Goal: Find specific page/section: Find specific page/section

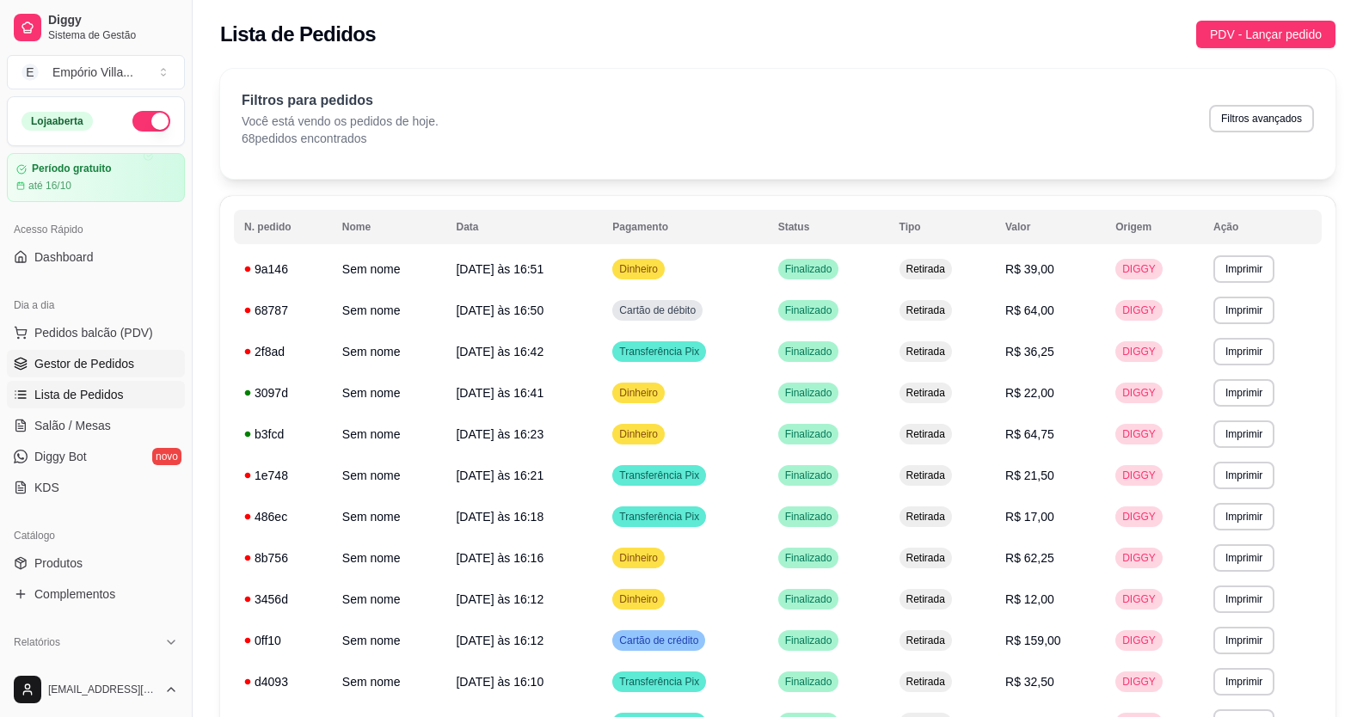
click at [116, 367] on span "Gestor de Pedidos" at bounding box center [84, 363] width 100 height 17
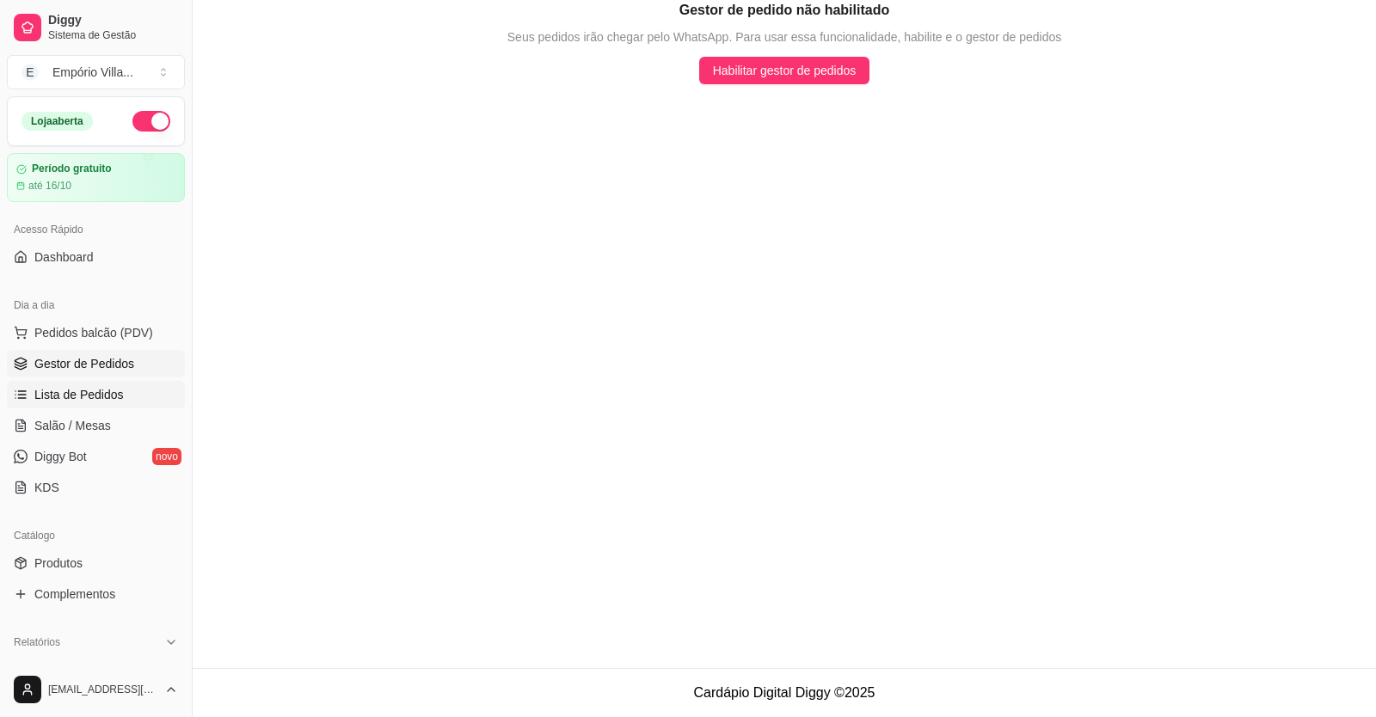
click at [58, 396] on span "Lista de Pedidos" at bounding box center [78, 394] width 89 height 17
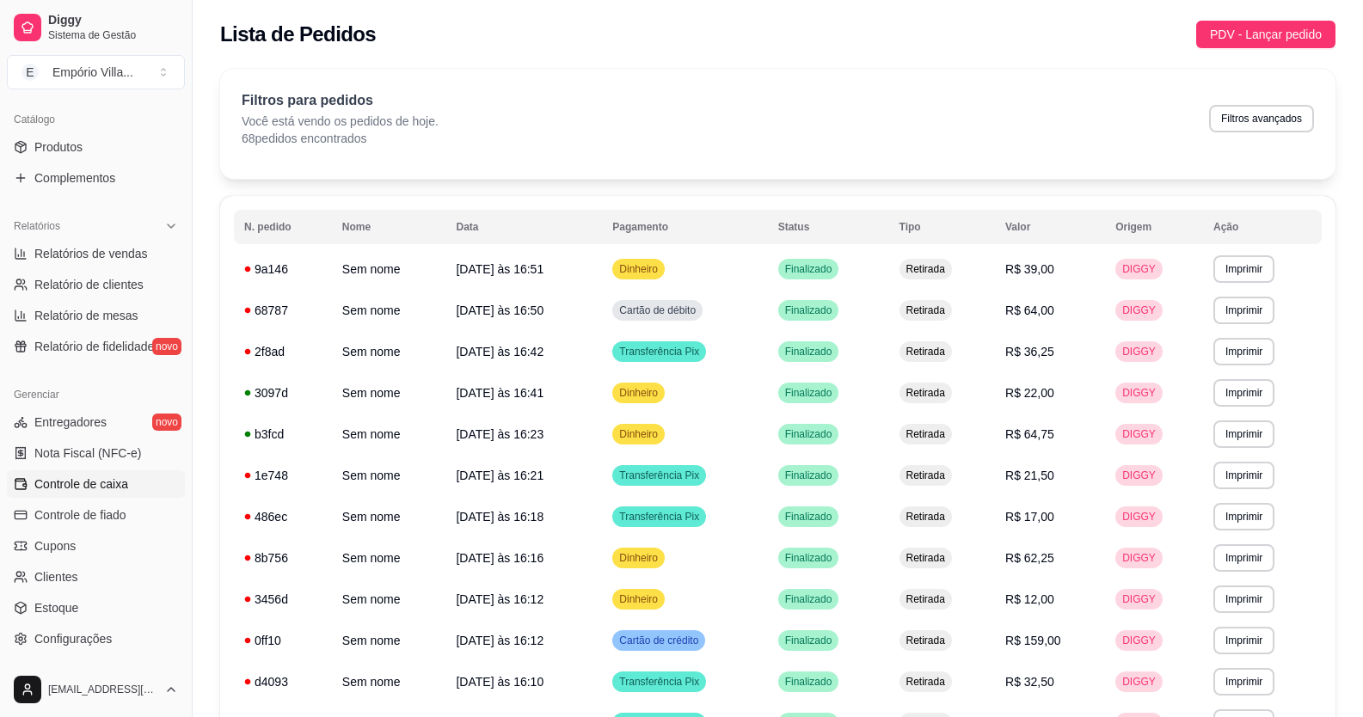
scroll to position [262, 0]
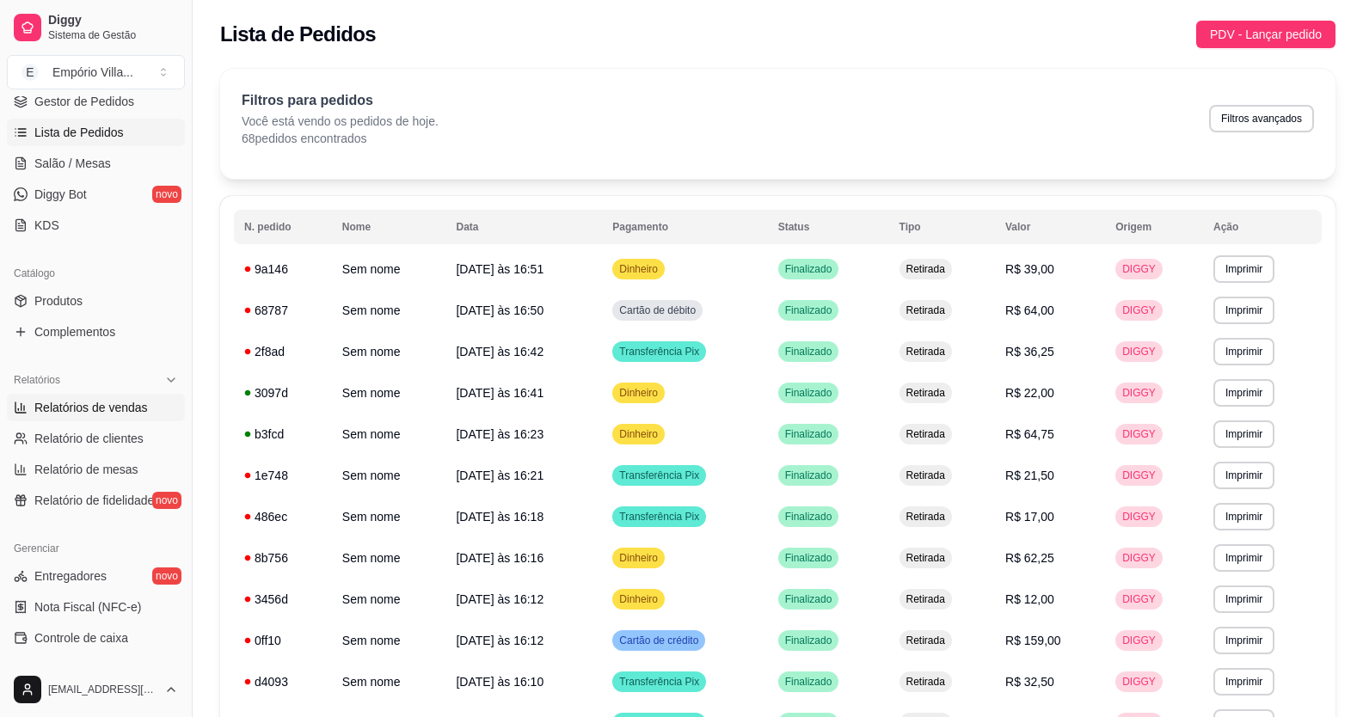
click at [131, 410] on span "Relatórios de vendas" at bounding box center [90, 407] width 113 height 17
select select "ALL"
select select "0"
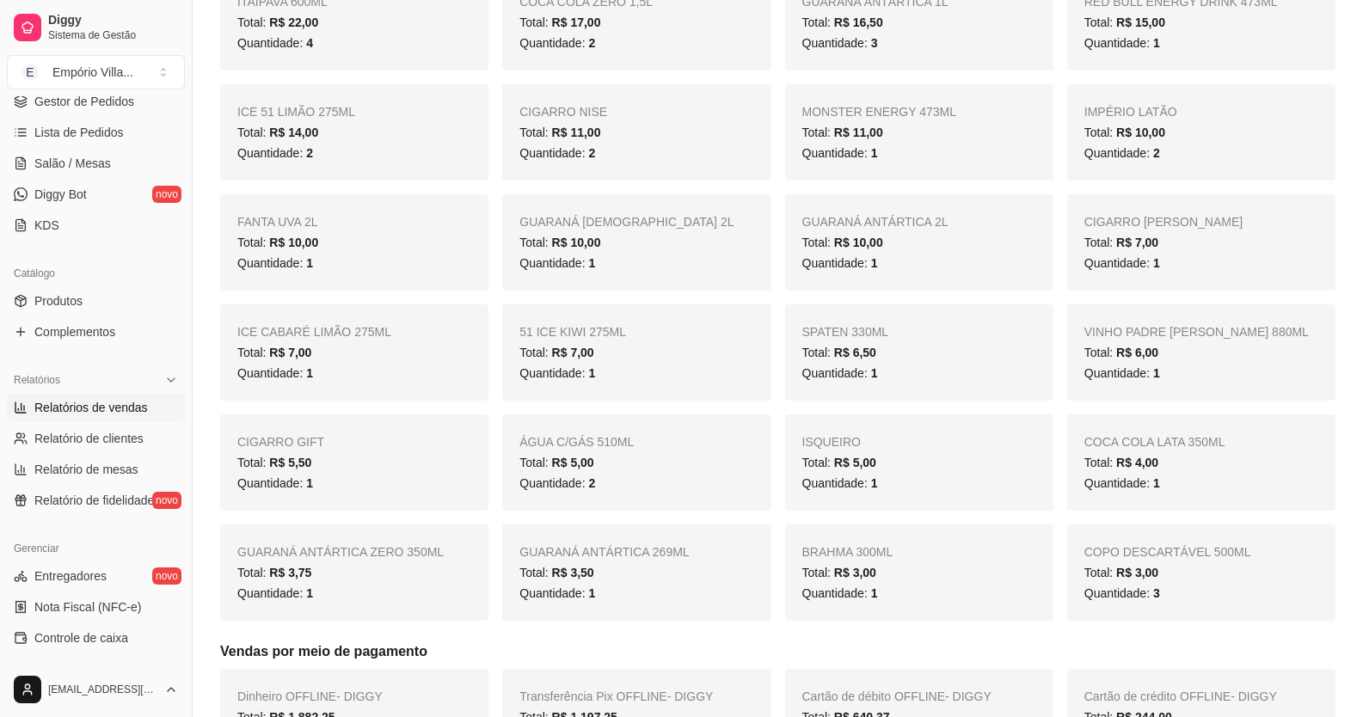
scroll to position [1204, 0]
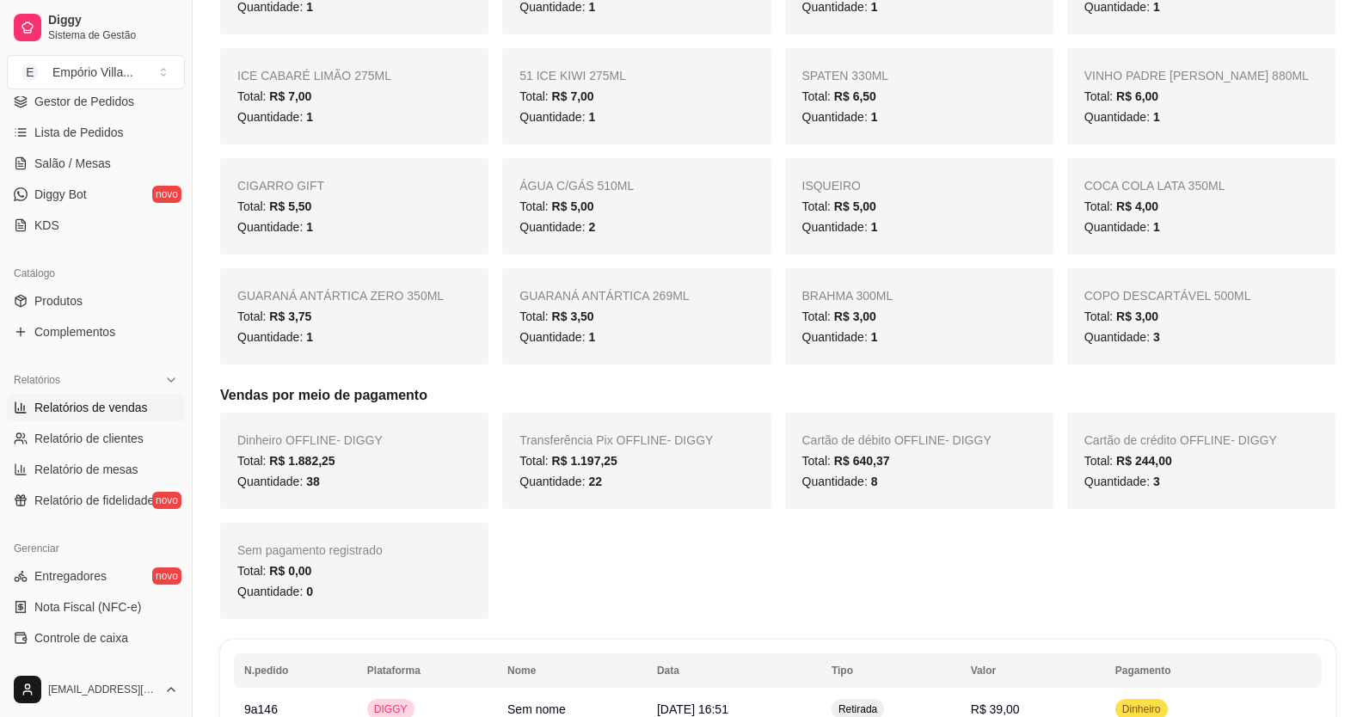
click at [7, 394] on link "Relatórios de vendas" at bounding box center [96, 408] width 178 height 28
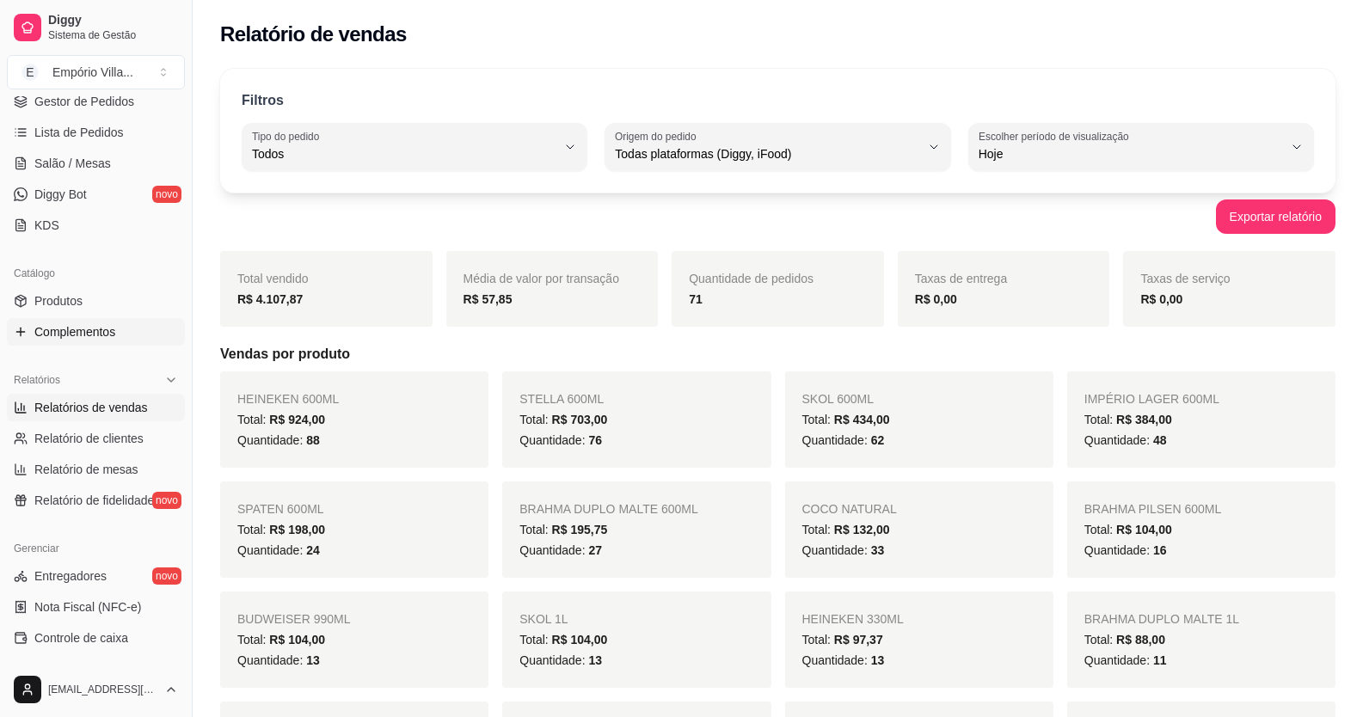
scroll to position [0, 0]
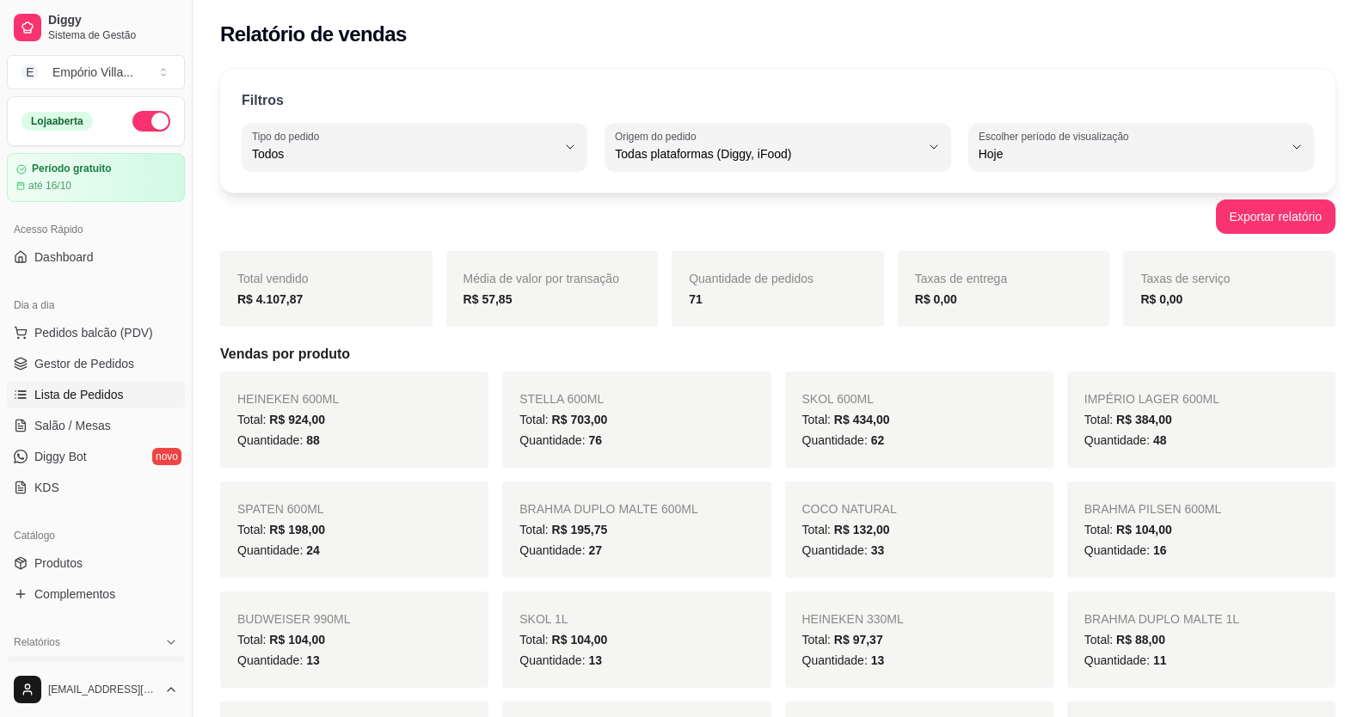
click at [122, 391] on link "Lista de Pedidos" at bounding box center [96, 395] width 178 height 28
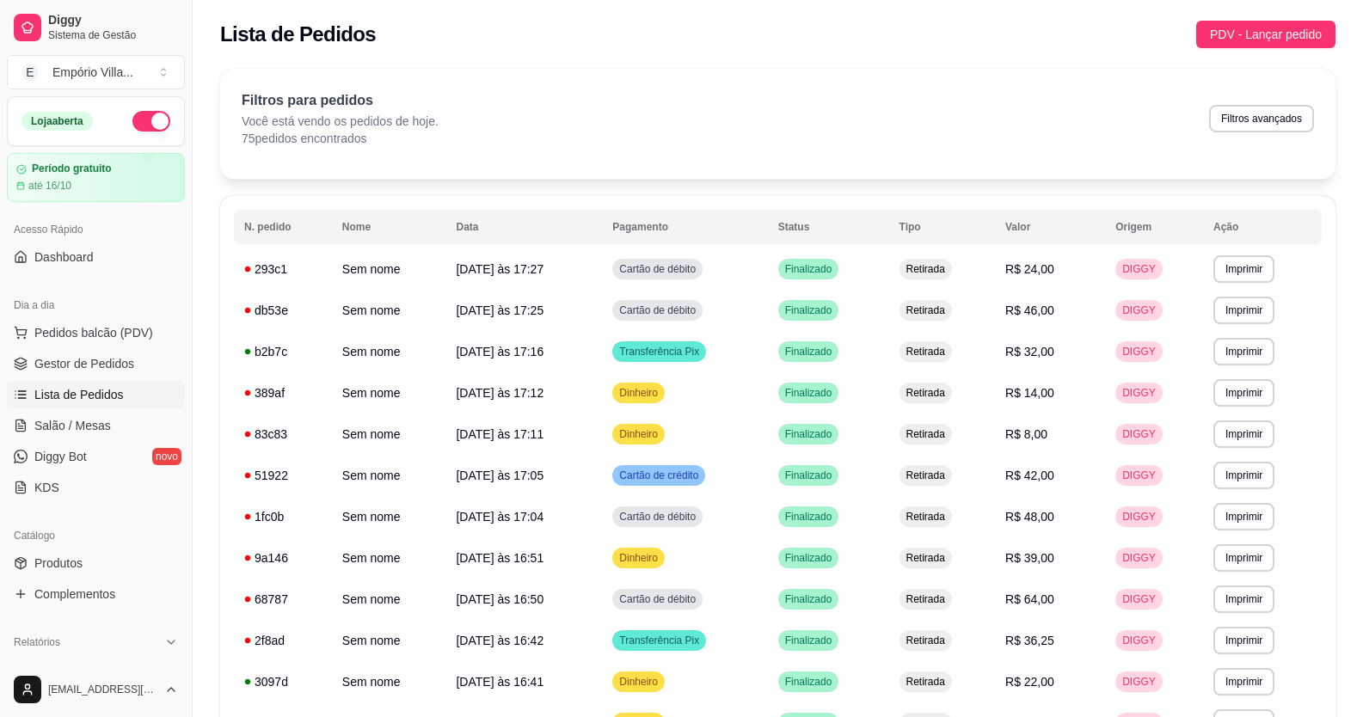
click at [7, 381] on link "Lista de Pedidos" at bounding box center [96, 395] width 178 height 28
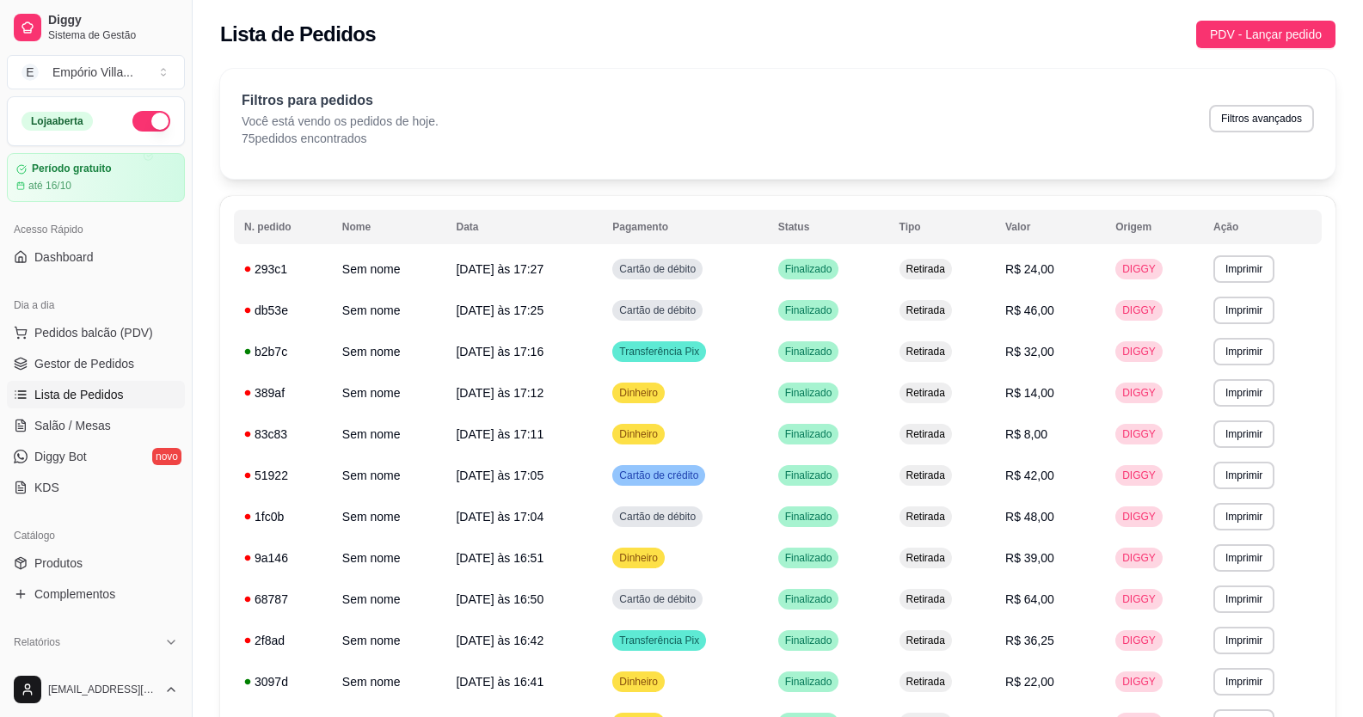
click at [7, 381] on link "Lista de Pedidos" at bounding box center [96, 395] width 178 height 28
